Goal: Find specific page/section: Find specific page/section

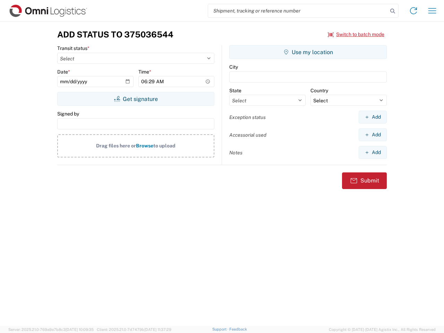
click at [298, 11] on input "search" at bounding box center [298, 10] width 180 height 13
click at [393, 11] on icon at bounding box center [393, 11] width 10 height 10
click at [414, 11] on icon at bounding box center [413, 10] width 11 height 11
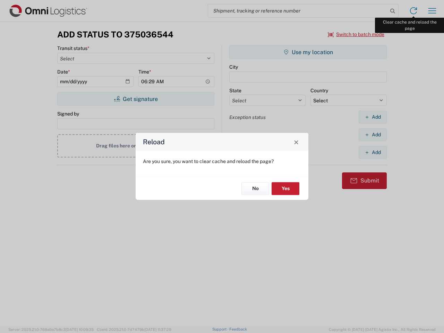
click at [432, 11] on div "Reload Are you sure, you want to clear cache and reload the page? No Yes" at bounding box center [222, 166] width 444 height 333
click at [356, 34] on div "Reload Are you sure, you want to clear cache and reload the page? No Yes" at bounding box center [222, 166] width 444 height 333
click at [136, 99] on div "Reload Are you sure, you want to clear cache and reload the page? No Yes" at bounding box center [222, 166] width 444 height 333
click at [308, 52] on div "Reload Are you sure, you want to clear cache and reload the page? No Yes" at bounding box center [222, 166] width 444 height 333
click at [373, 117] on div "Reload Are you sure, you want to clear cache and reload the page? No Yes" at bounding box center [222, 166] width 444 height 333
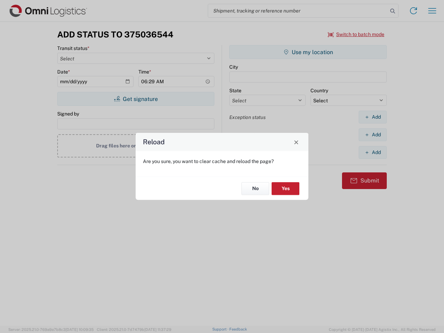
click at [373, 135] on div "Reload Are you sure, you want to clear cache and reload the page? No Yes" at bounding box center [222, 166] width 444 height 333
click at [373, 152] on div "Reload Are you sure, you want to clear cache and reload the page? No Yes" at bounding box center [222, 166] width 444 height 333
